Goal: Find specific page/section: Find specific page/section

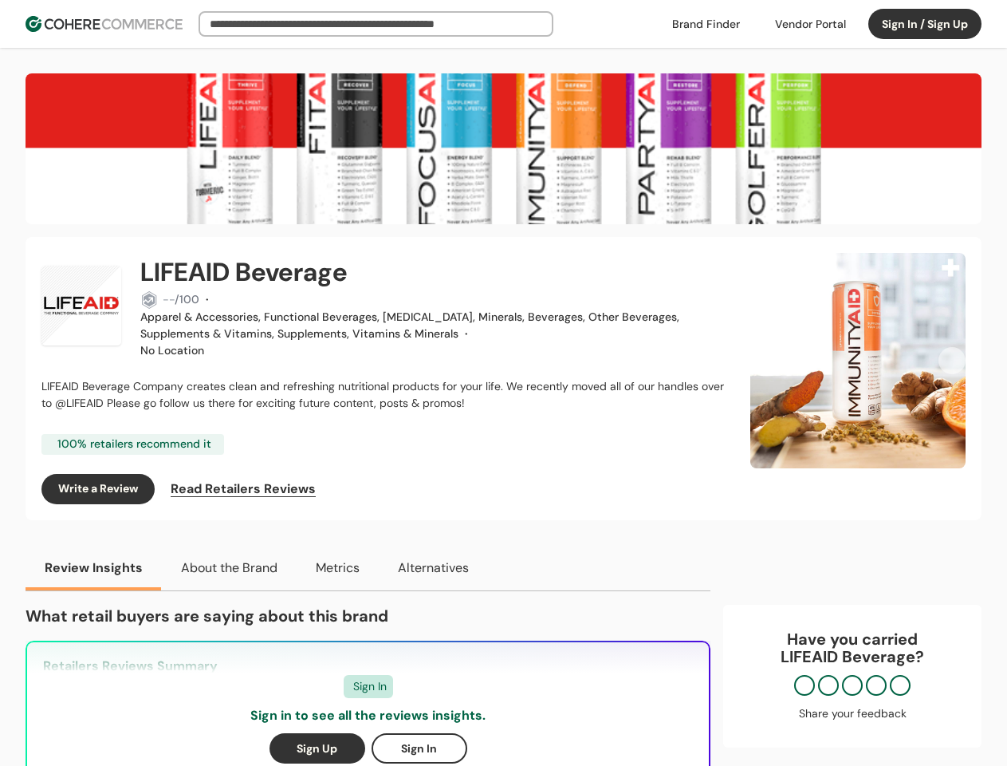
click at [503, 383] on span "LIFEAID Beverage Company creates clean and refreshing nutritional products for …" at bounding box center [382, 394] width 683 height 31
click at [810, 24] on div at bounding box center [811, 24] width 90 height 24
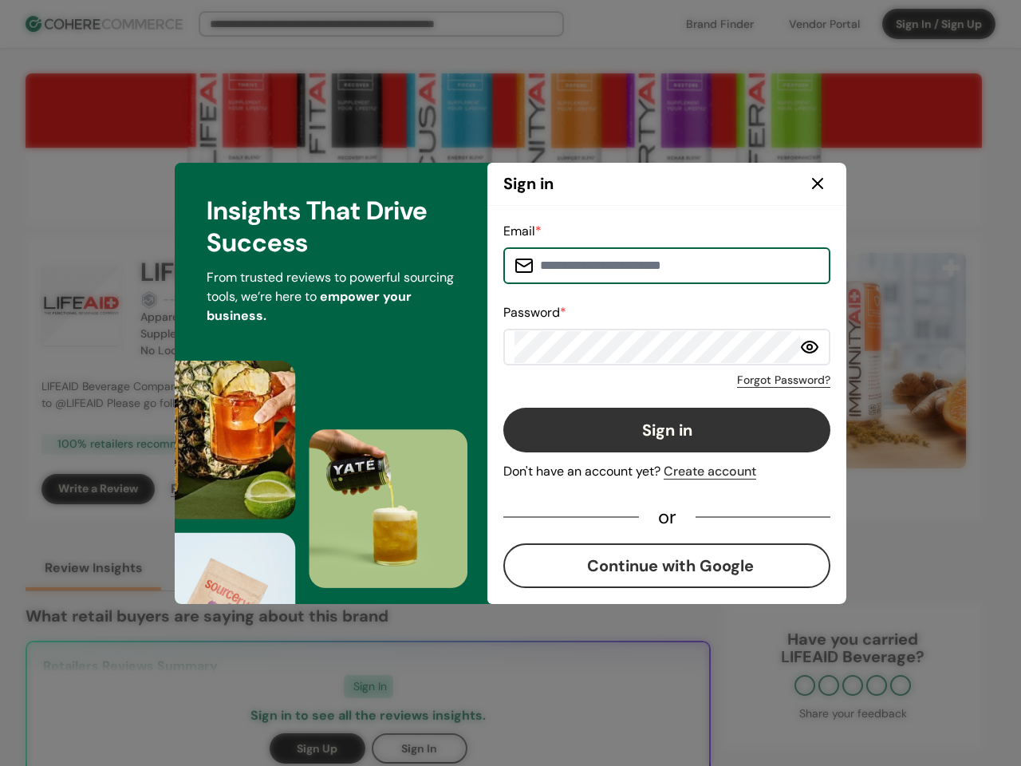
click at [682, 489] on div "Email * Password * Forgot Password? Sign in Don't have an account yet? Create a…" at bounding box center [666, 405] width 327 height 366
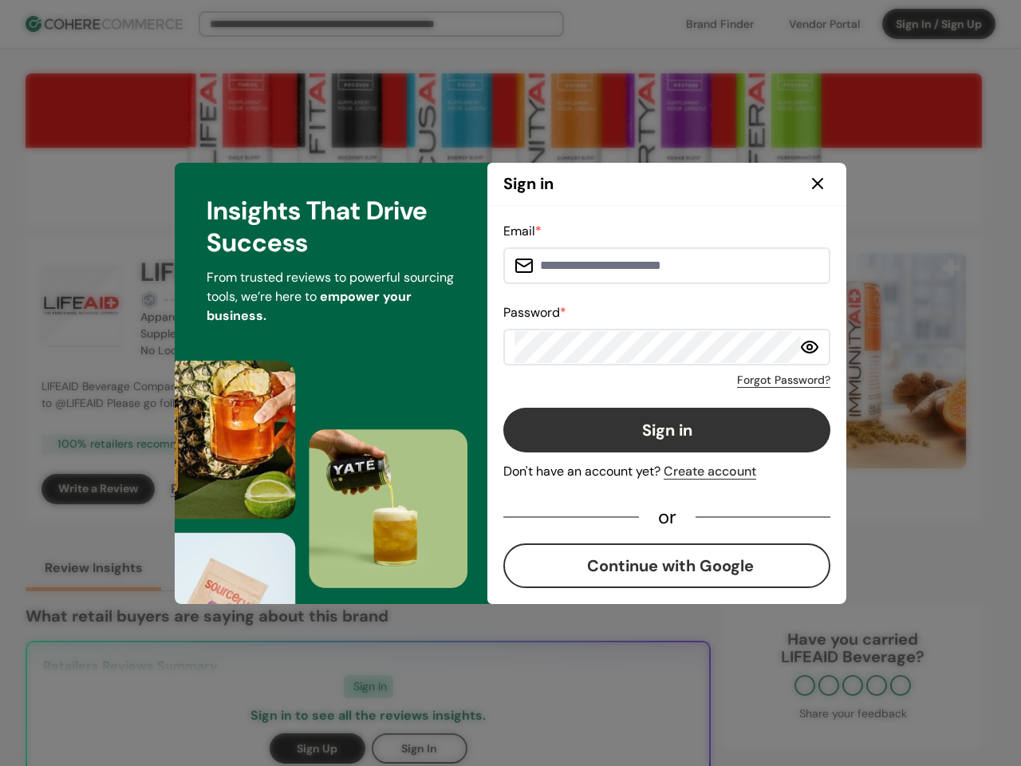
click at [717, 489] on div "Email * Password * Forgot Password? Sign in Don't have an account yet? Create a…" at bounding box center [666, 405] width 327 height 366
